Goal: Transaction & Acquisition: Purchase product/service

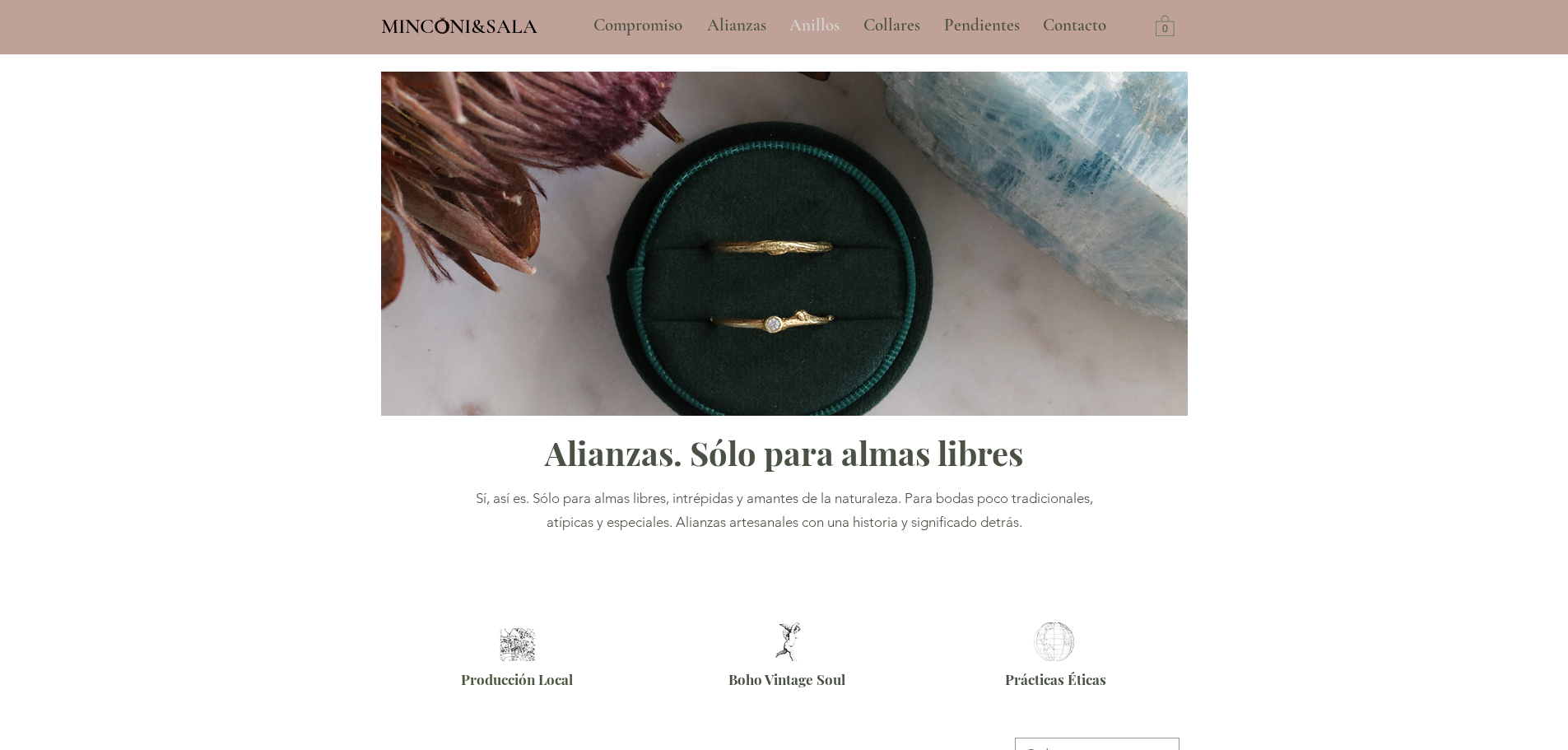
click at [798, 19] on p "Anillos" at bounding box center [814, 25] width 66 height 41
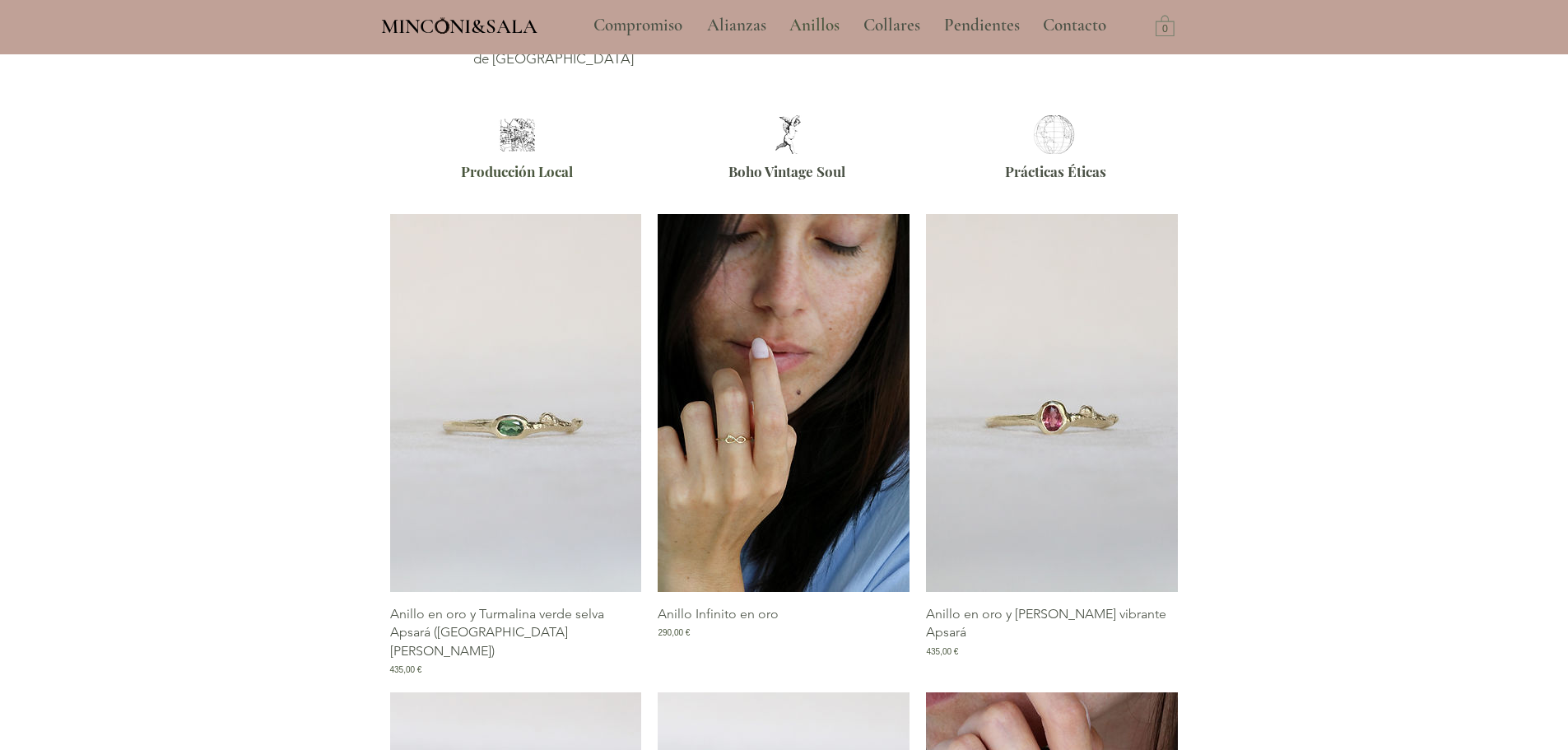
scroll to position [494, 0]
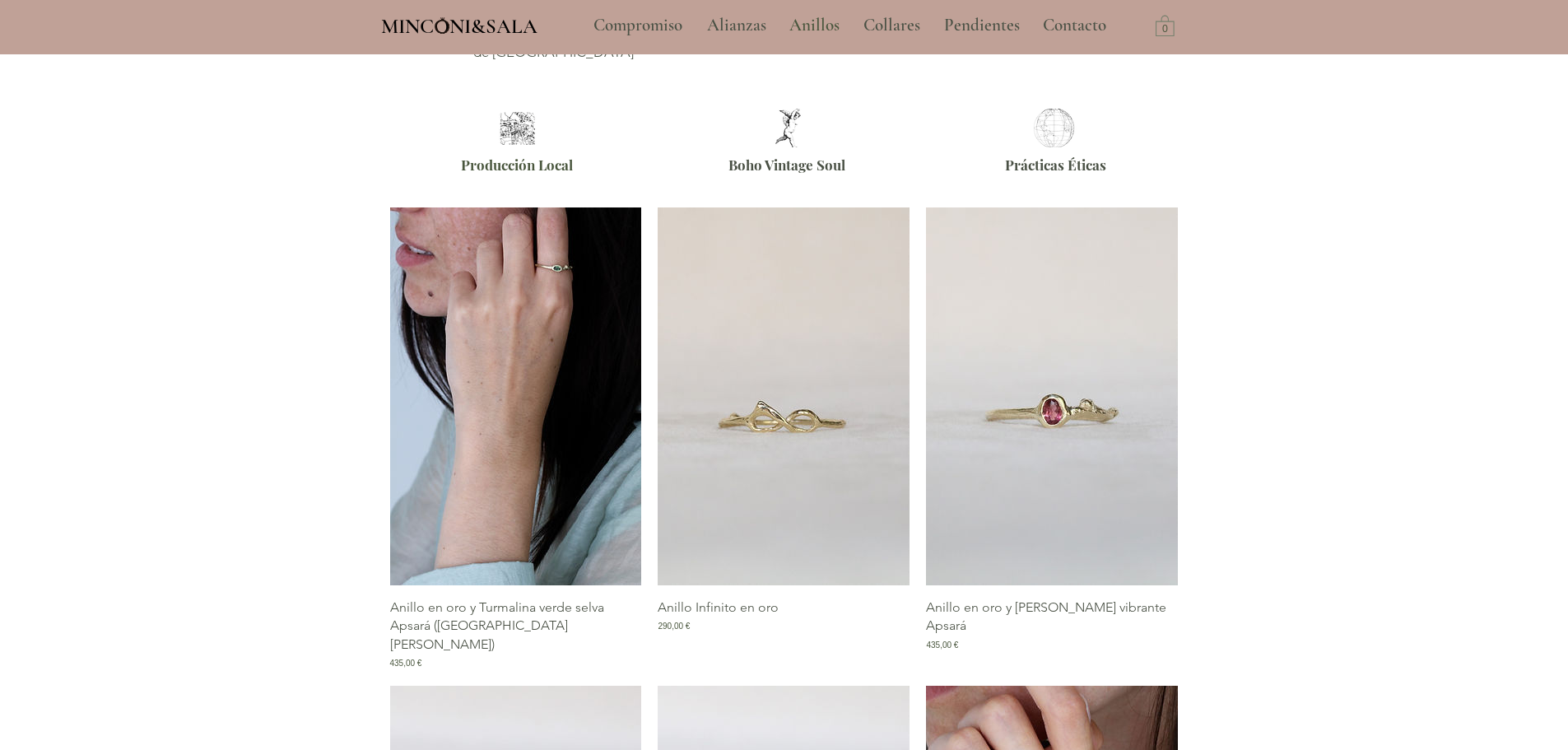
click at [557, 476] on img "Galería de Anillo en oro y Turmalina verde selva Apsará (East West)" at bounding box center [516, 396] width 251 height 378
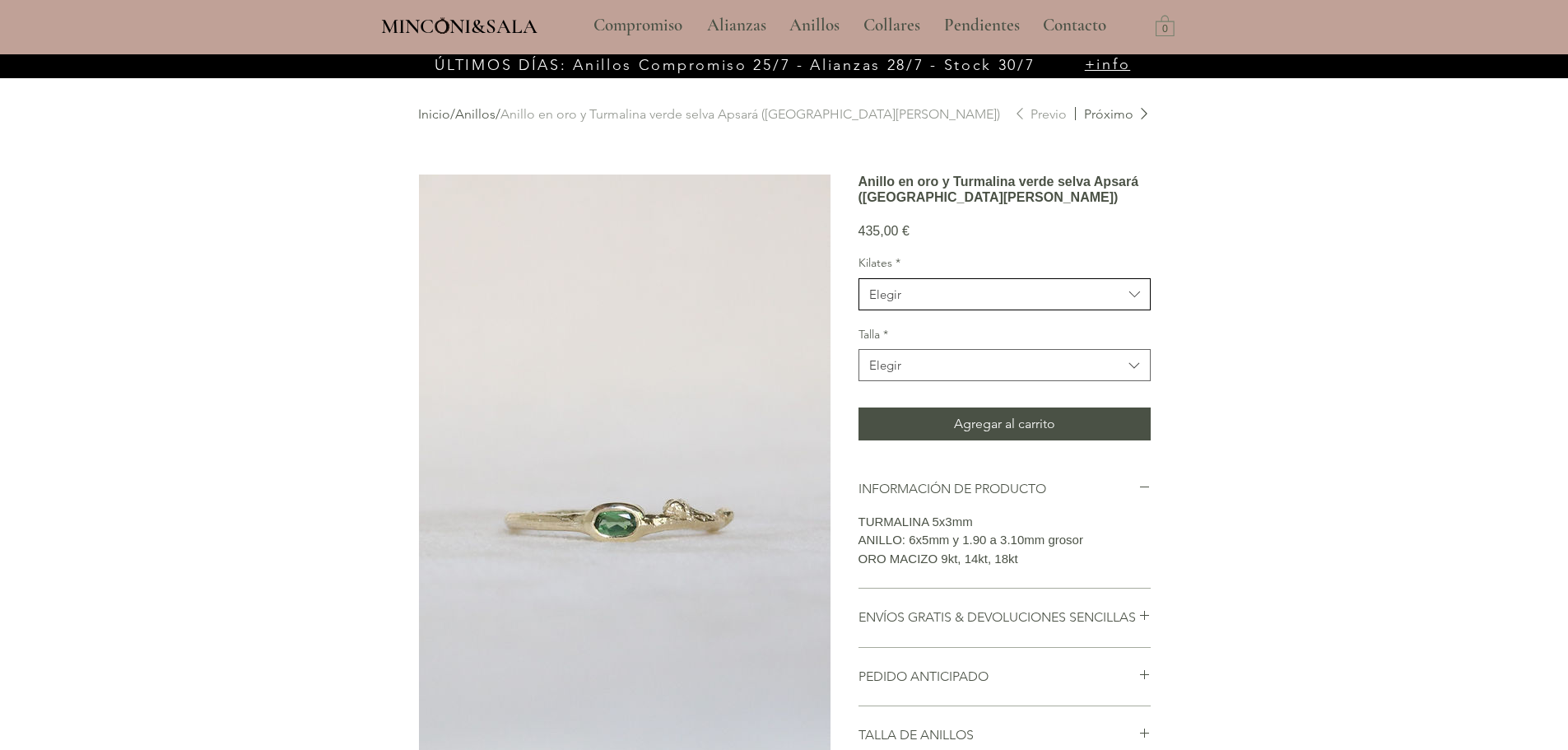
click at [922, 303] on span "Elegir" at bounding box center [995, 294] width 253 height 17
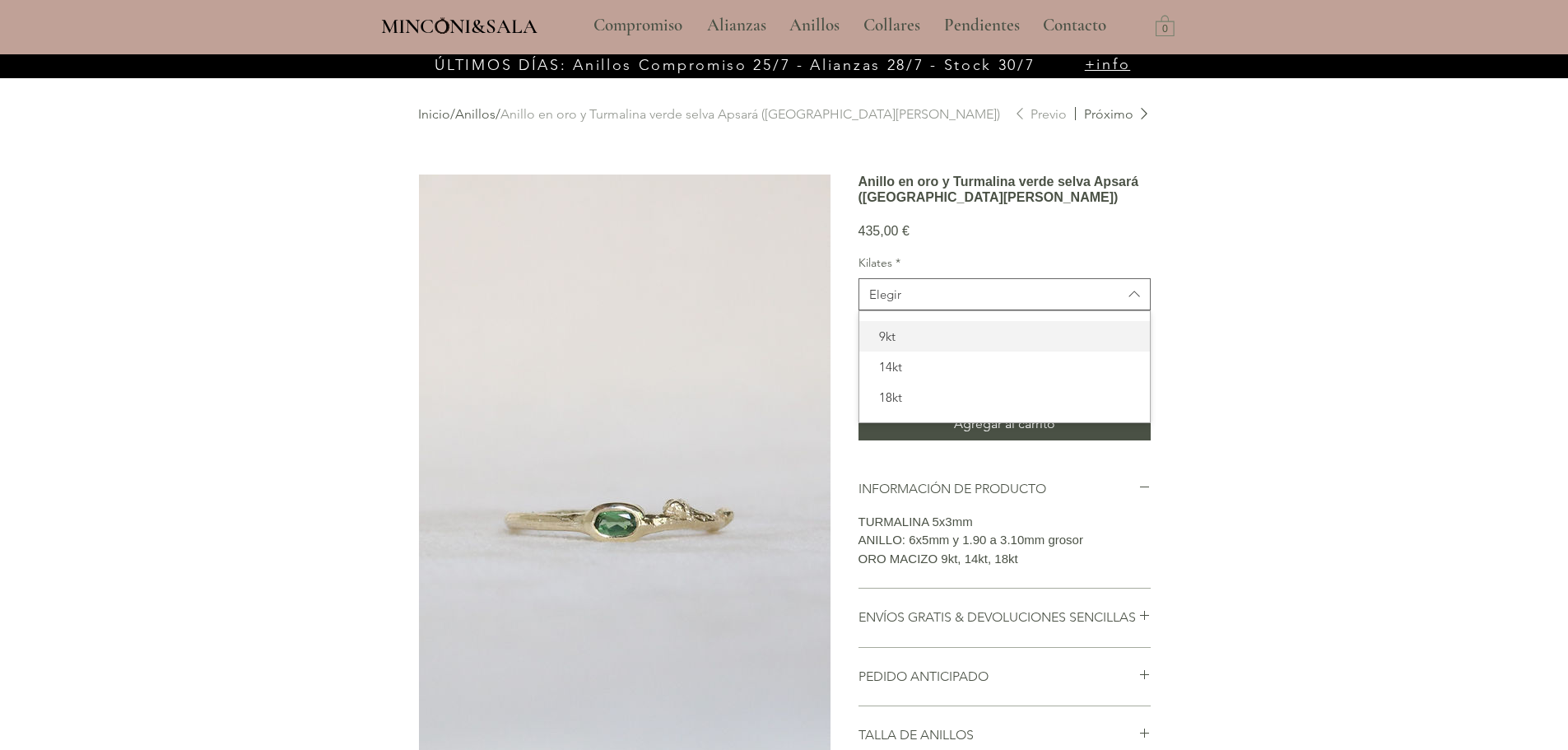
click at [905, 345] on span "9kt" at bounding box center [1004, 336] width 271 height 17
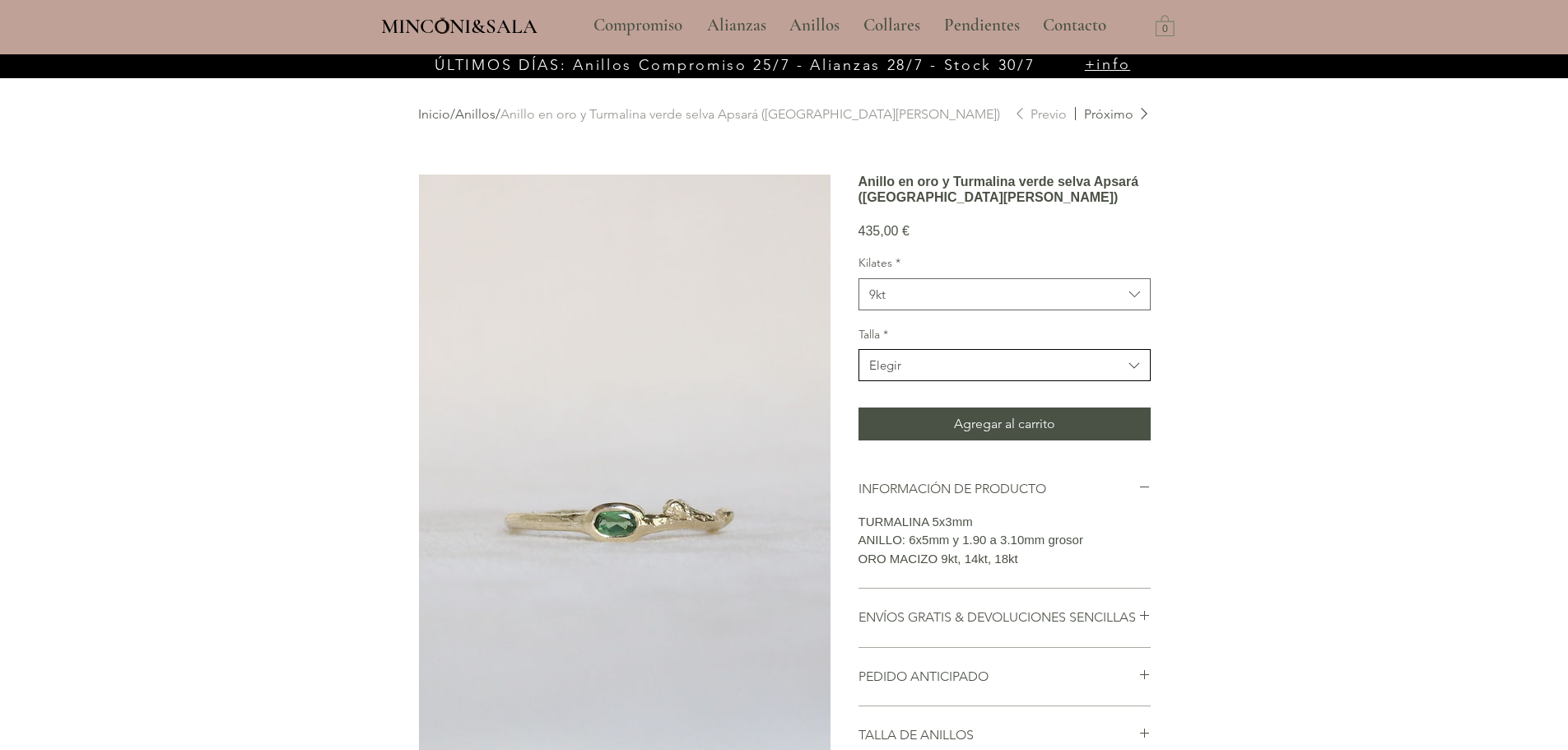
click at [899, 381] on button "Elegir" at bounding box center [1004, 364] width 292 height 32
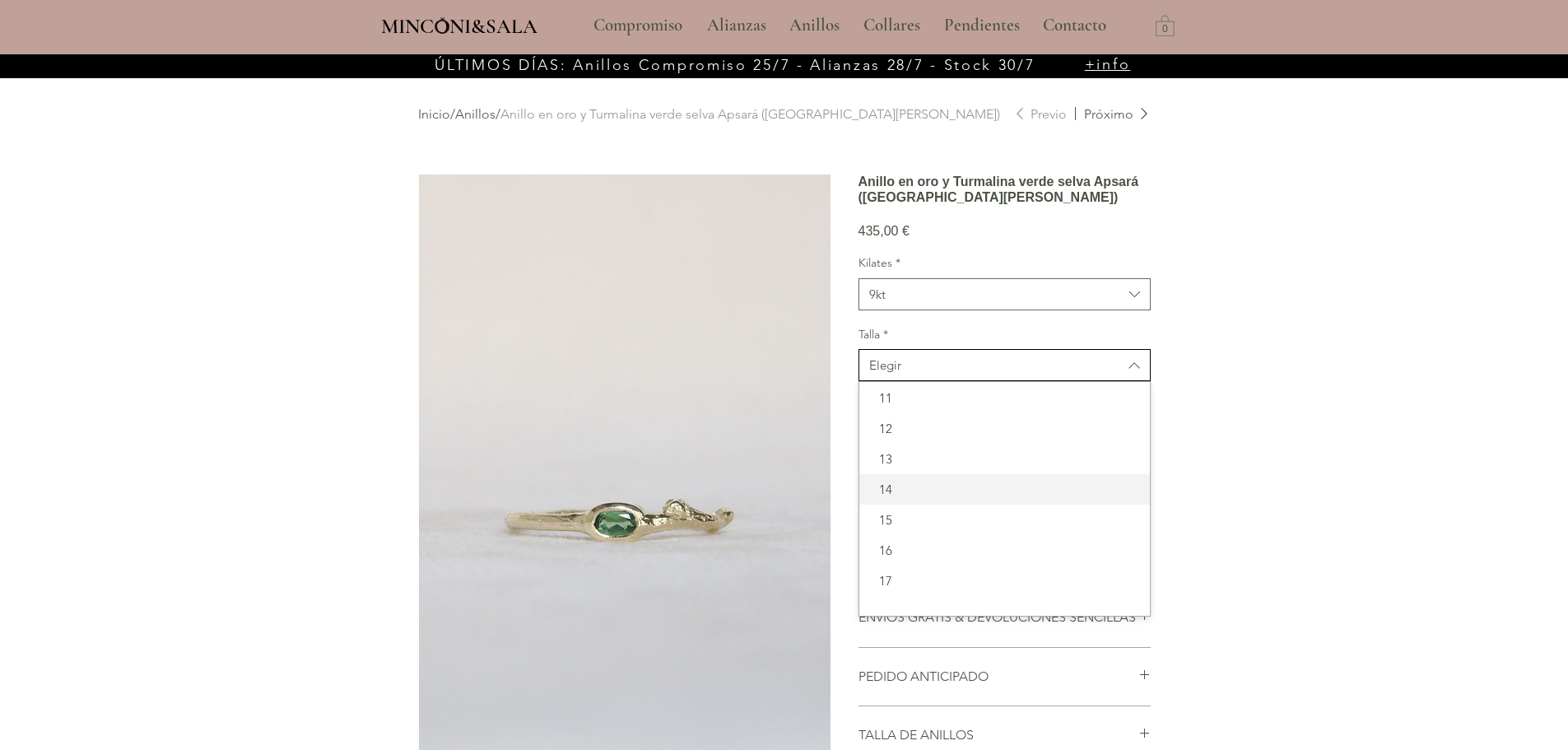
scroll to position [60, 0]
click at [902, 599] on span "18" at bounding box center [1004, 590] width 271 height 17
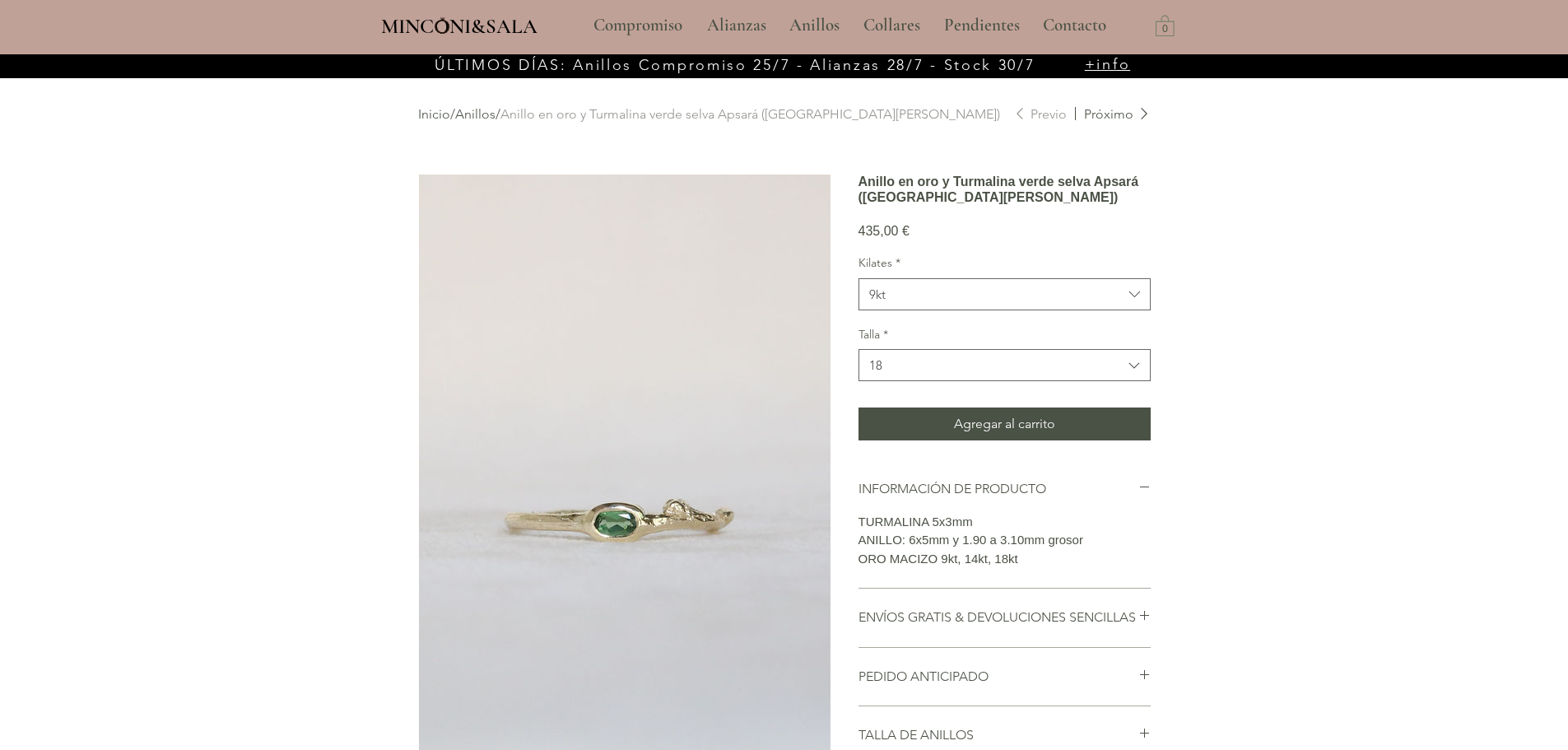
click at [1400, 567] on div "main content" at bounding box center [784, 614] width 1568 height 1120
